Goal: Check status: Check status

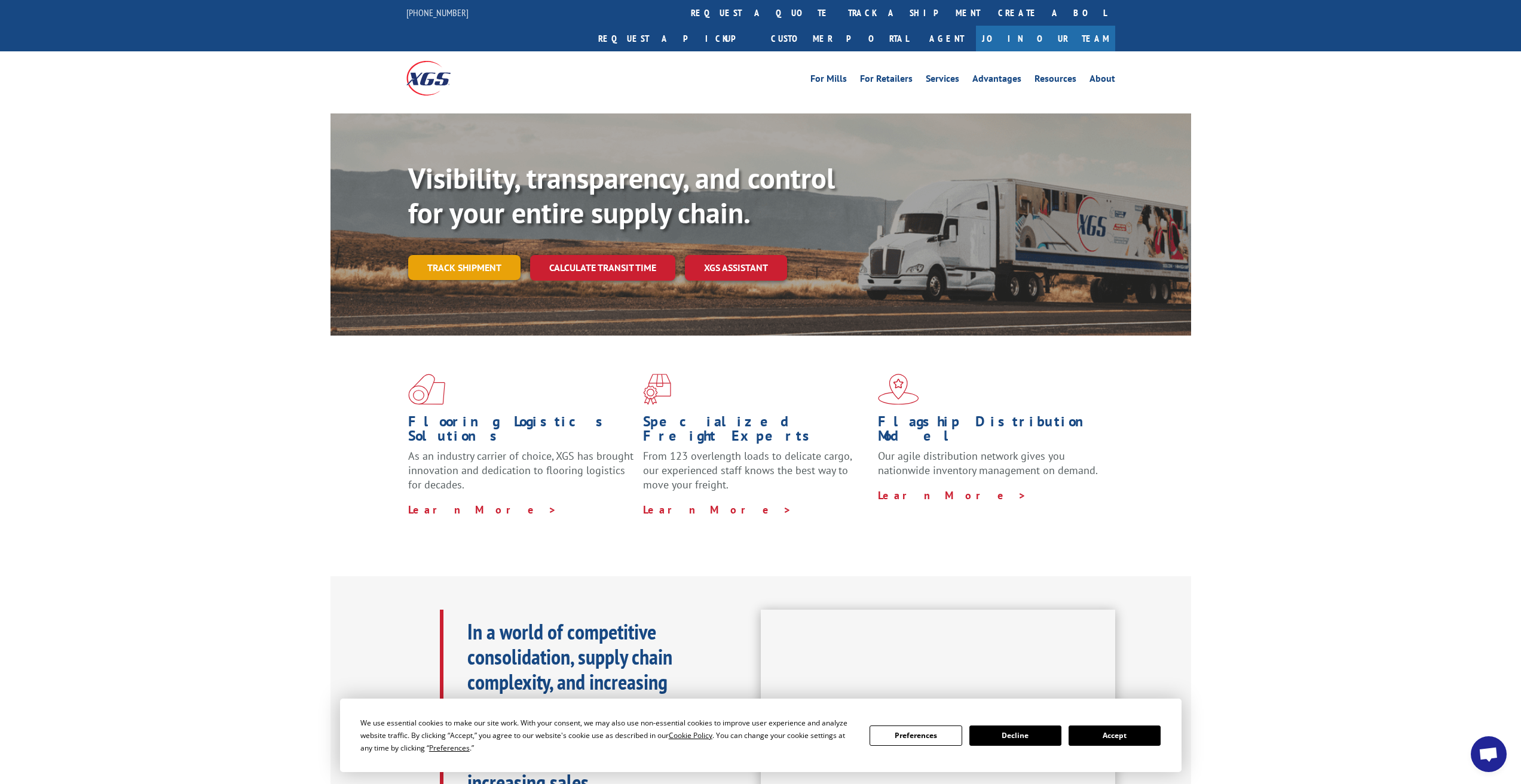
click at [464, 255] on link "Track shipment" at bounding box center [464, 267] width 113 height 25
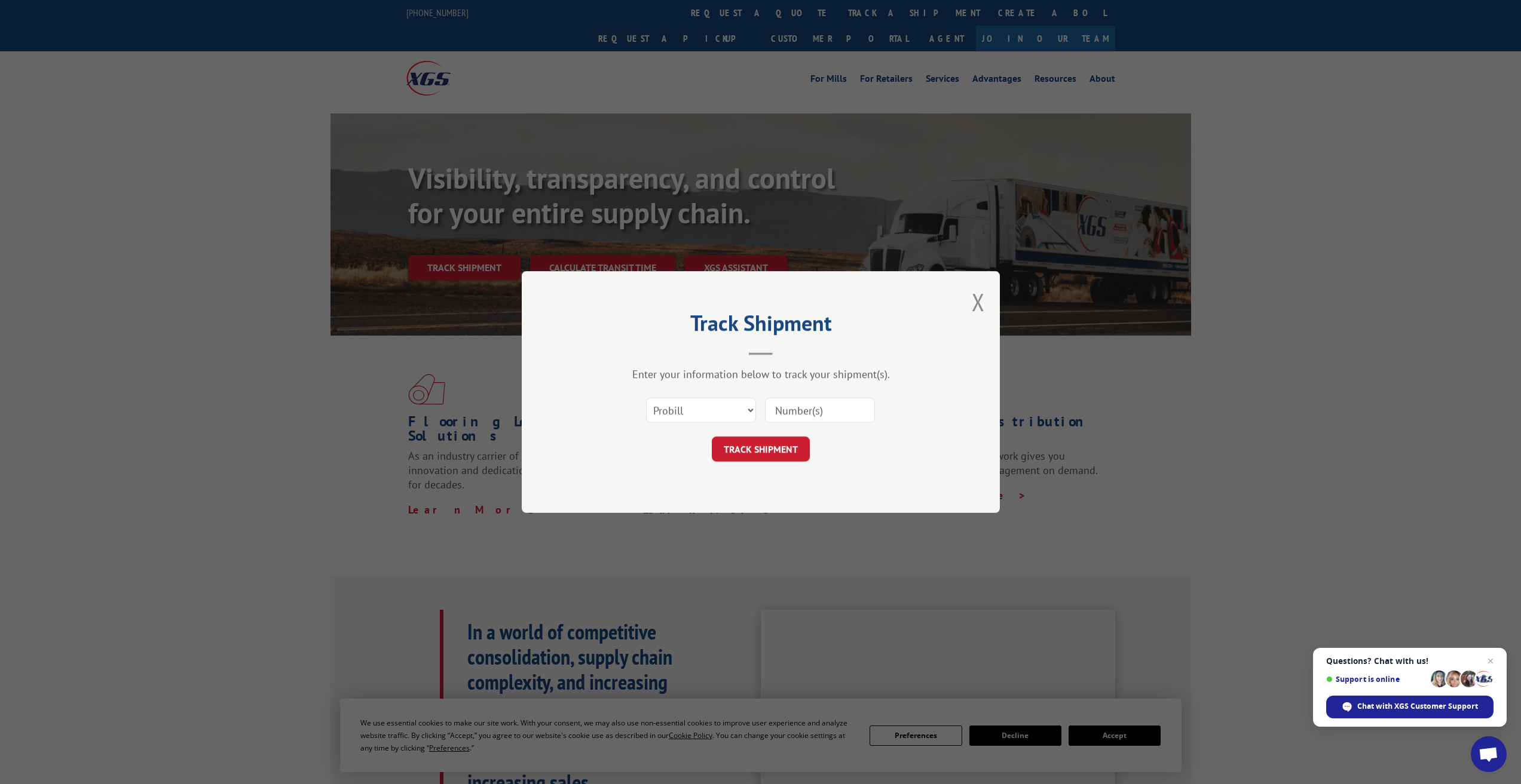
click at [808, 414] on input at bounding box center [820, 410] width 110 height 25
paste input "891758"
type input "891758"
click at [773, 444] on button "TRACK SHIPMENT" at bounding box center [760, 449] width 98 height 25
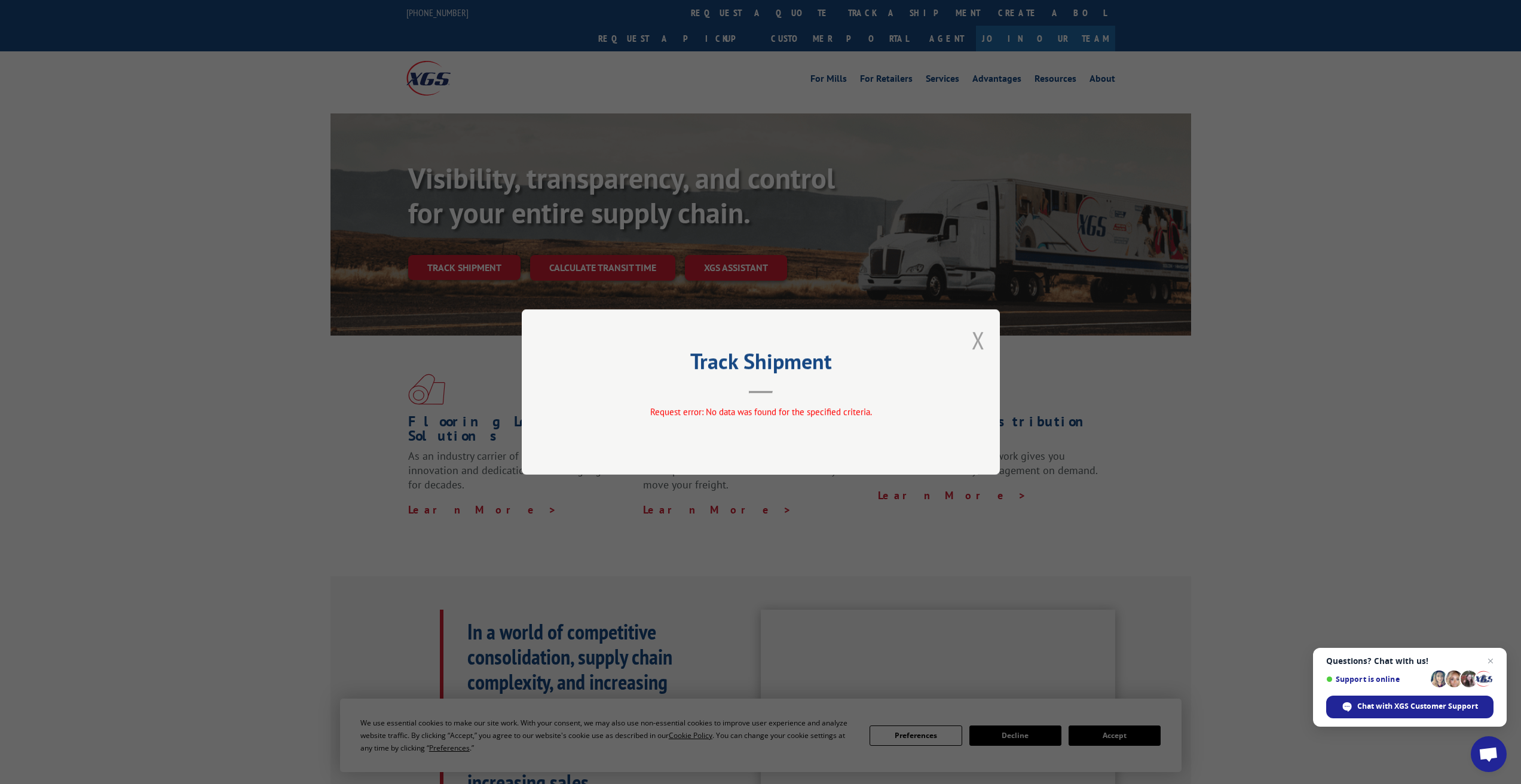
click at [982, 336] on button "Close modal" at bounding box center [978, 339] width 13 height 31
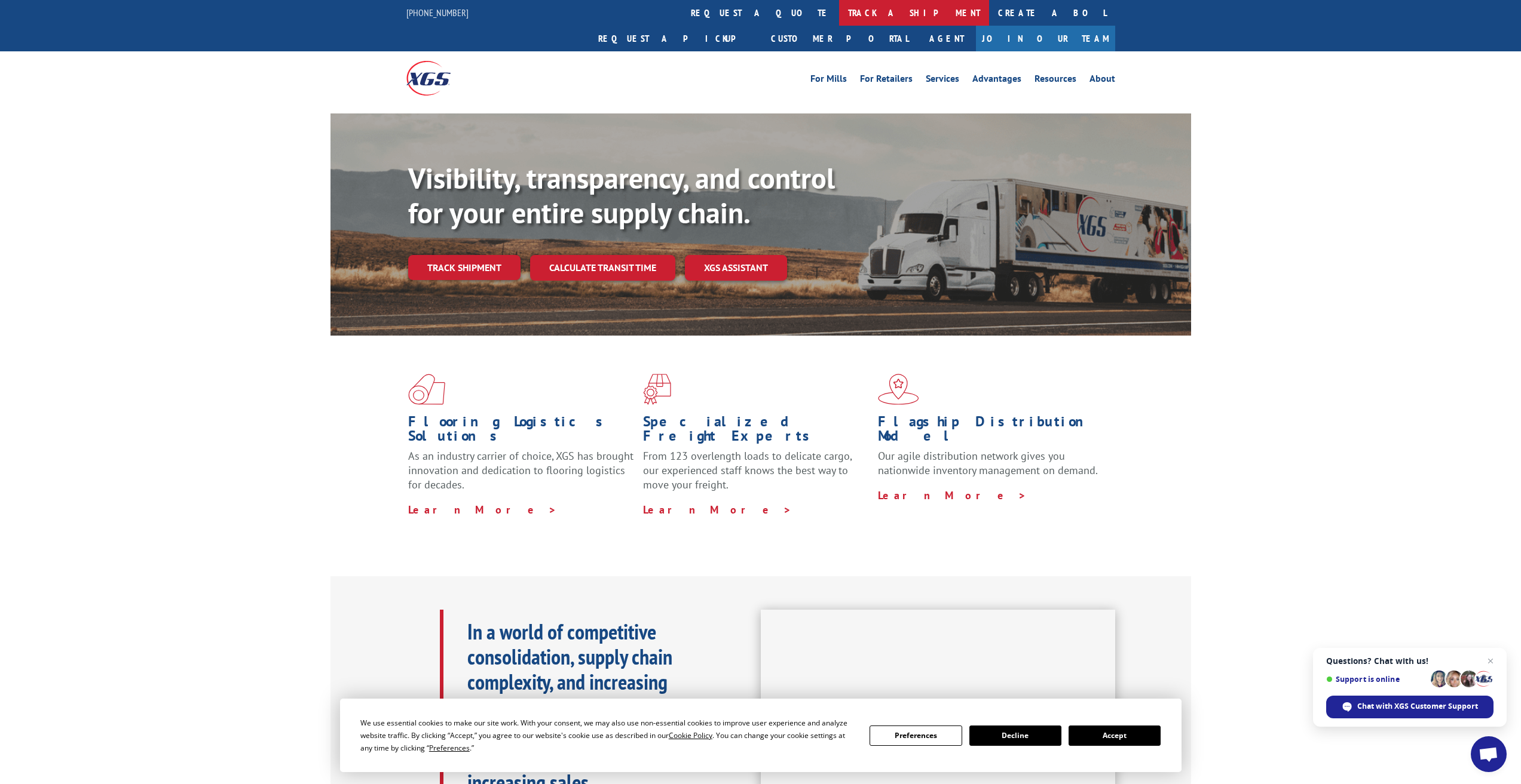
click at [839, 14] on link "track a shipment" at bounding box center [914, 13] width 150 height 26
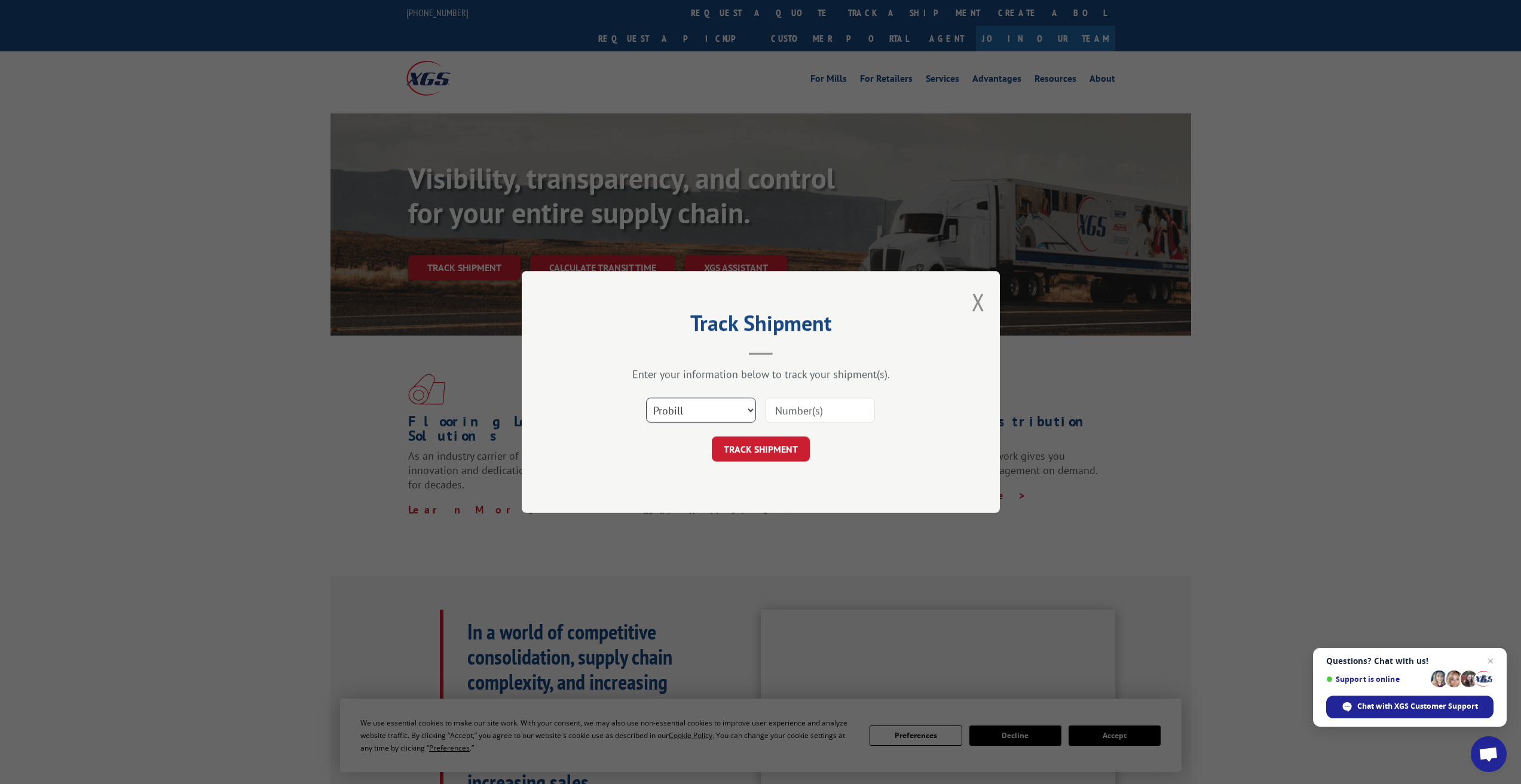
click at [746, 410] on select "Select category... Probill BOL PO" at bounding box center [701, 410] width 110 height 25
select select "bol"
click at [646, 398] on select "Select category... Probill BOL PO" at bounding box center [701, 410] width 110 height 25
click at [821, 412] on input at bounding box center [820, 410] width 110 height 25
paste input "891758"
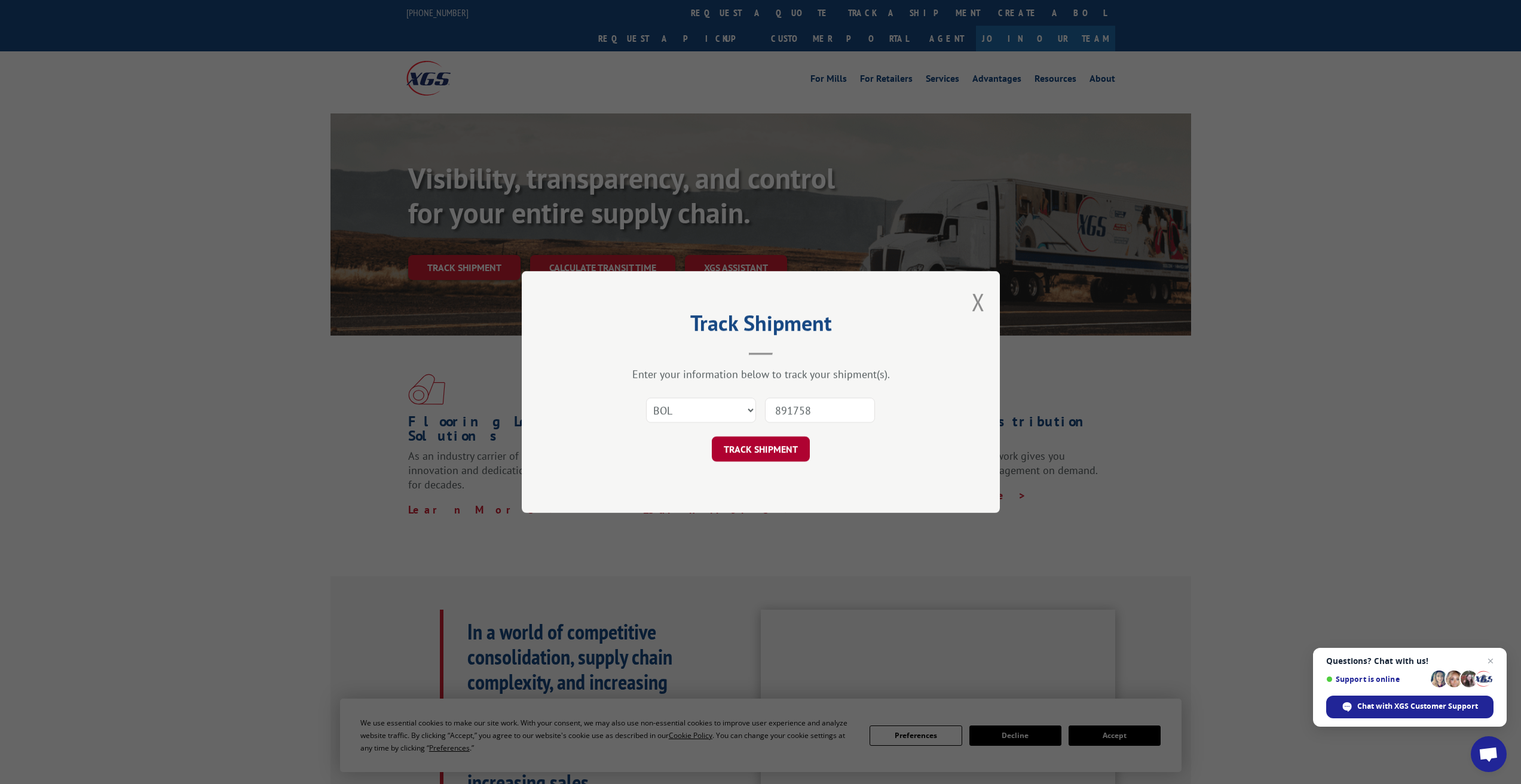
type input "891758"
click at [776, 447] on button "TRACK SHIPMENT" at bounding box center [760, 449] width 98 height 25
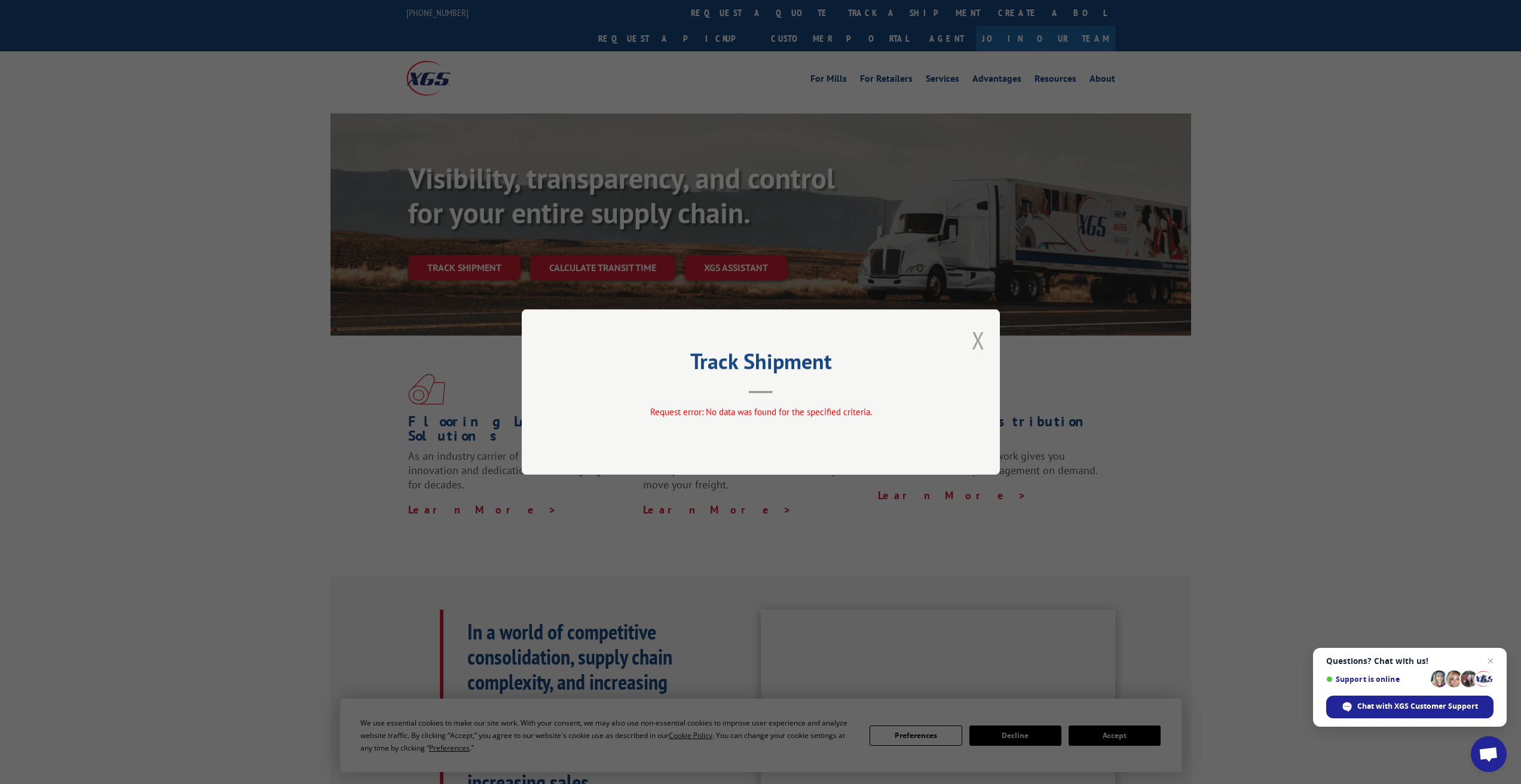
click at [972, 340] on button "Close modal" at bounding box center [978, 339] width 13 height 31
